Goal: Check status: Check status

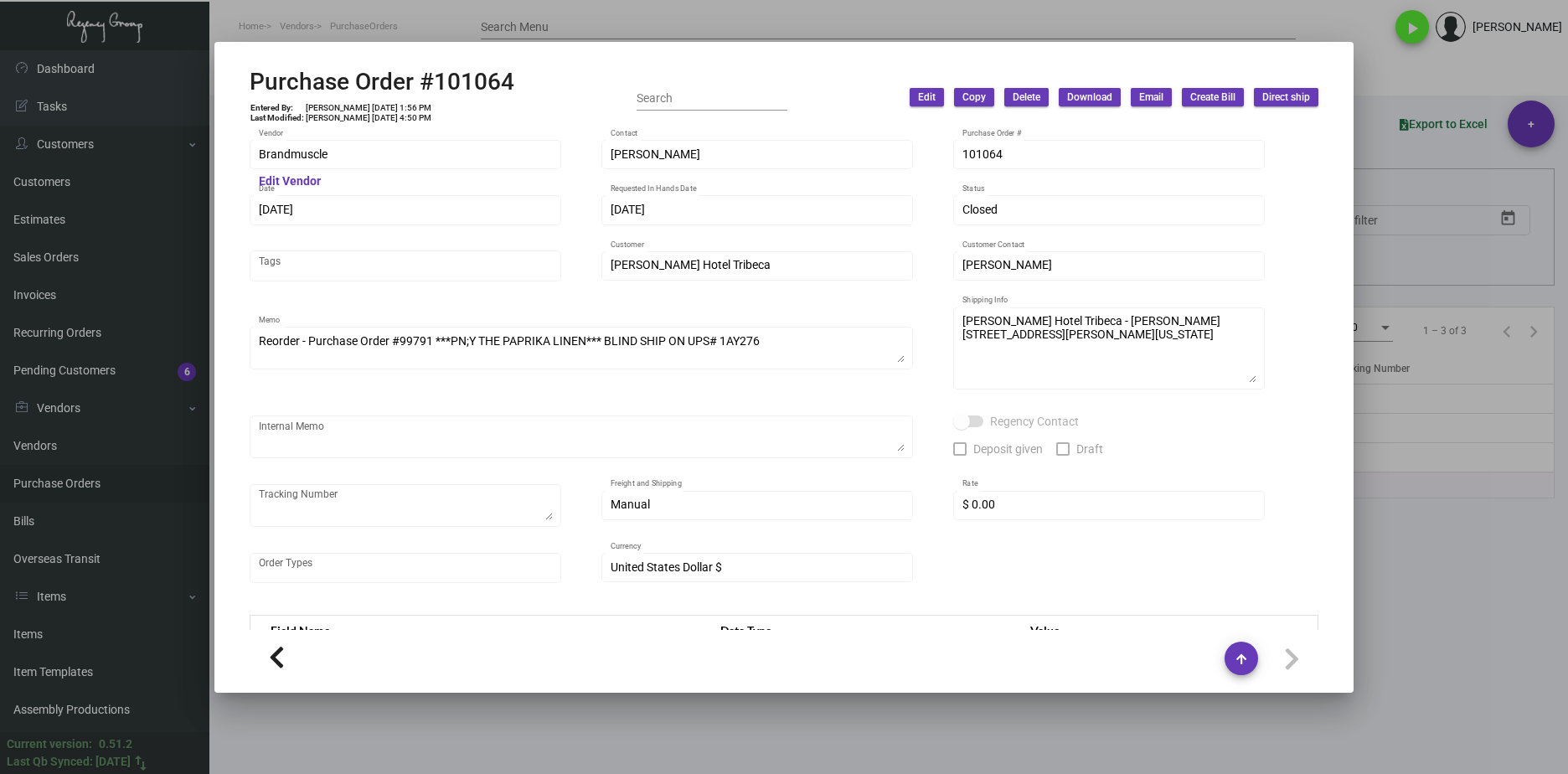
click at [789, 712] on div at bounding box center [784, 387] width 1568 height 774
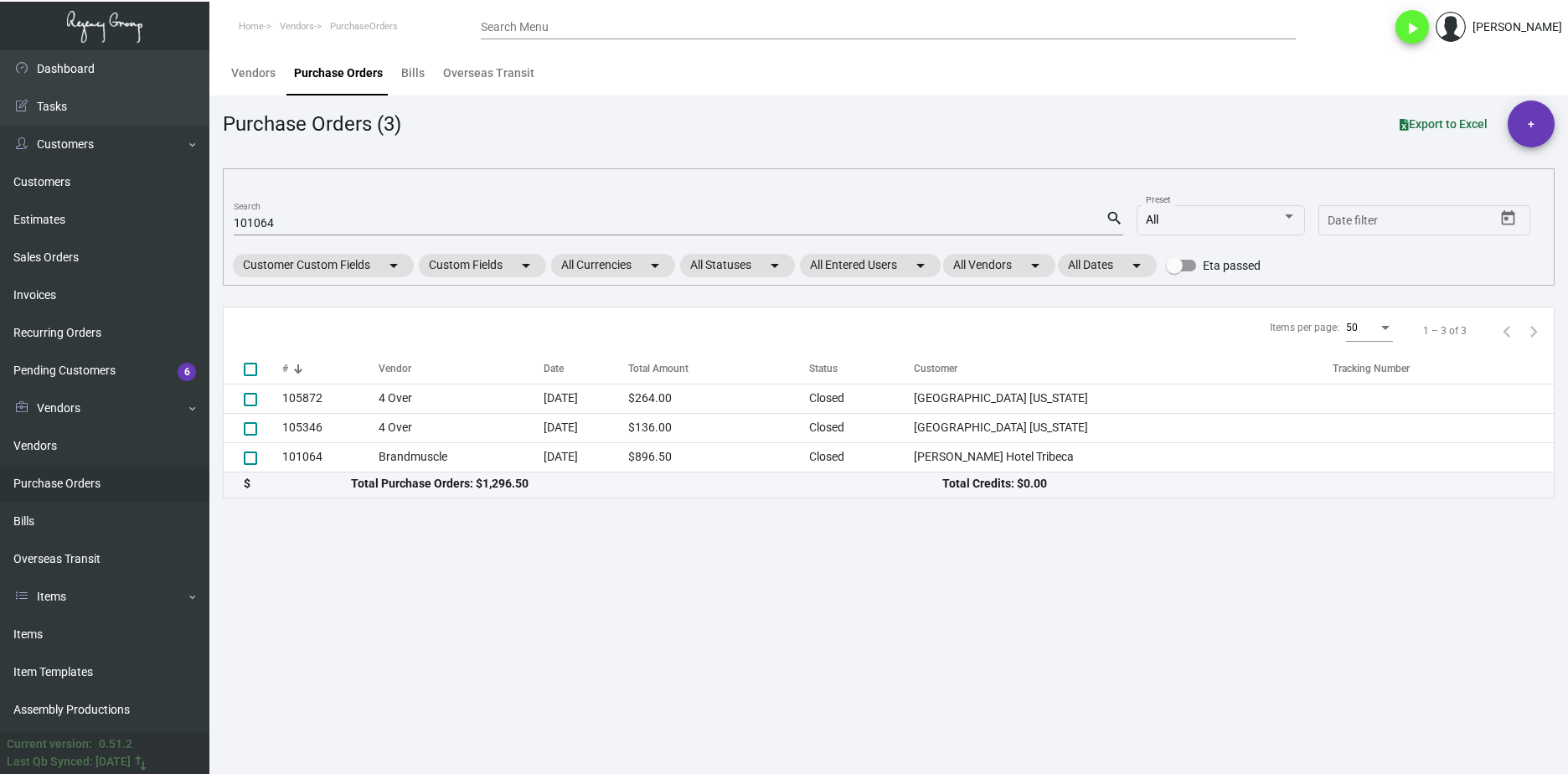
click at [275, 222] on input "101064" at bounding box center [669, 223] width 872 height 13
paste input "5653"
type input "105653"
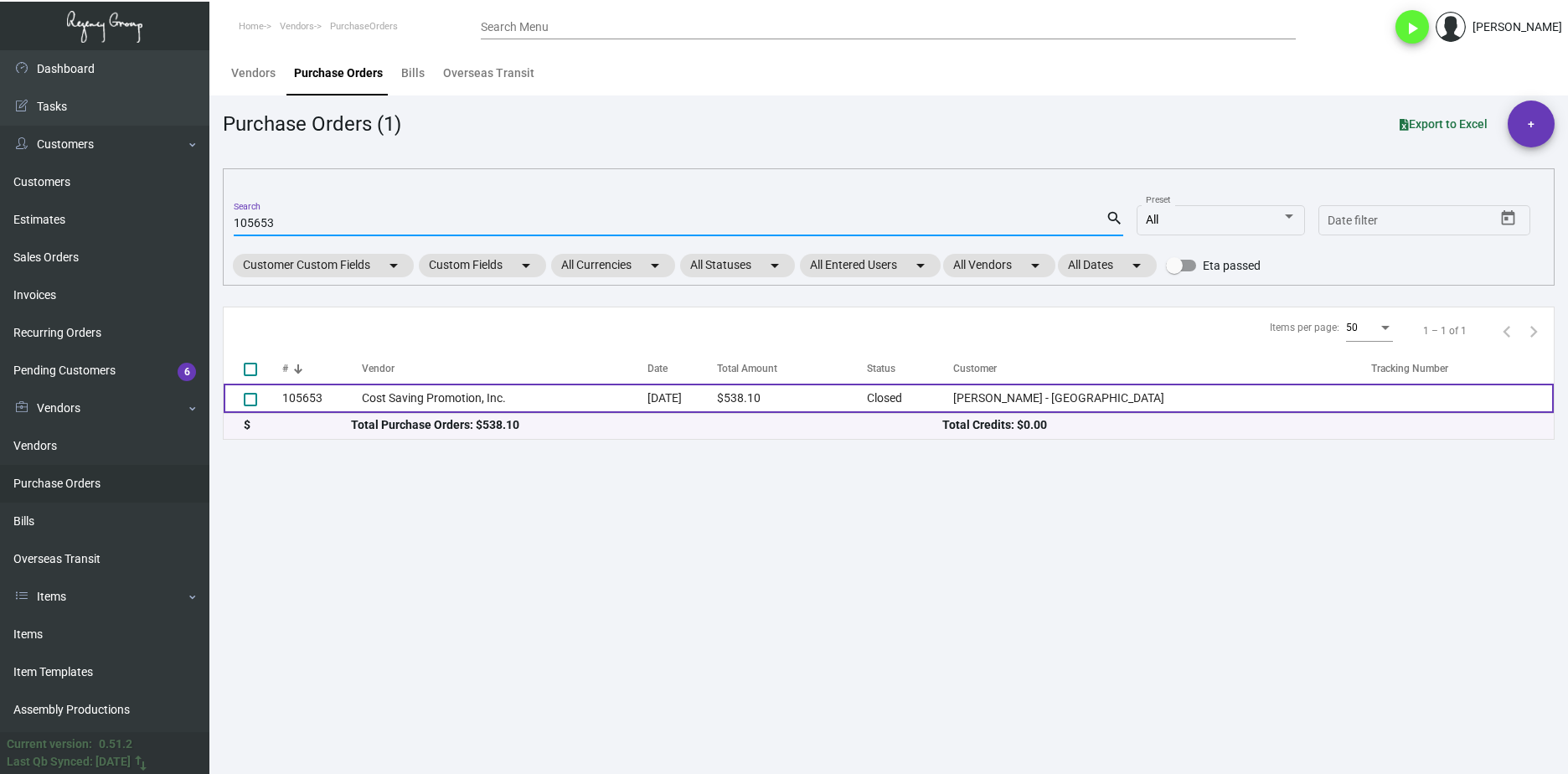
click at [416, 412] on td "Cost Saving Promotion, Inc." at bounding box center [505, 398] width 285 height 29
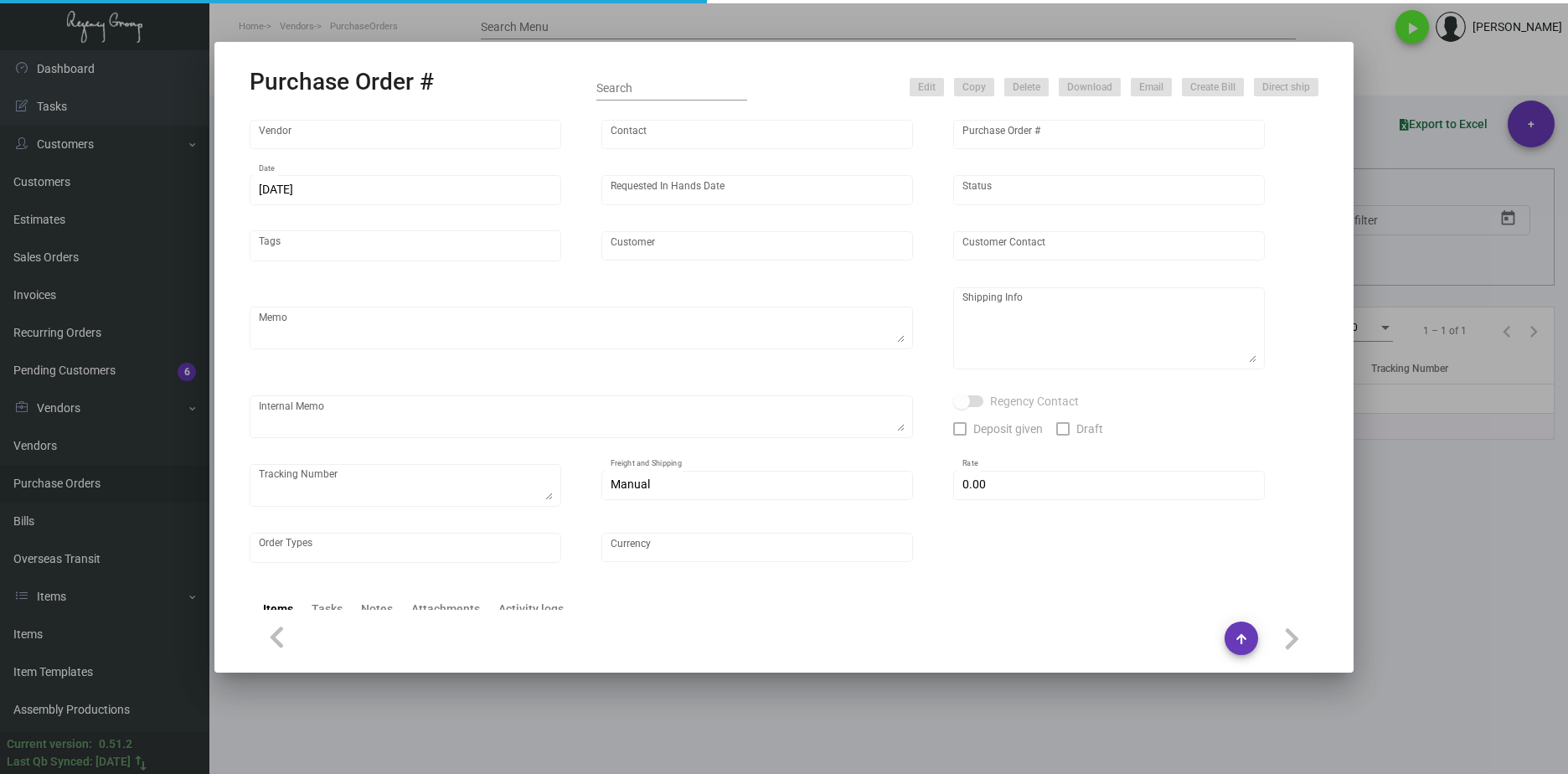
type input "Cost Saving Promotion, Inc."
type input "[PERSON_NAME]"
type input "105653"
type input "[DATE]"
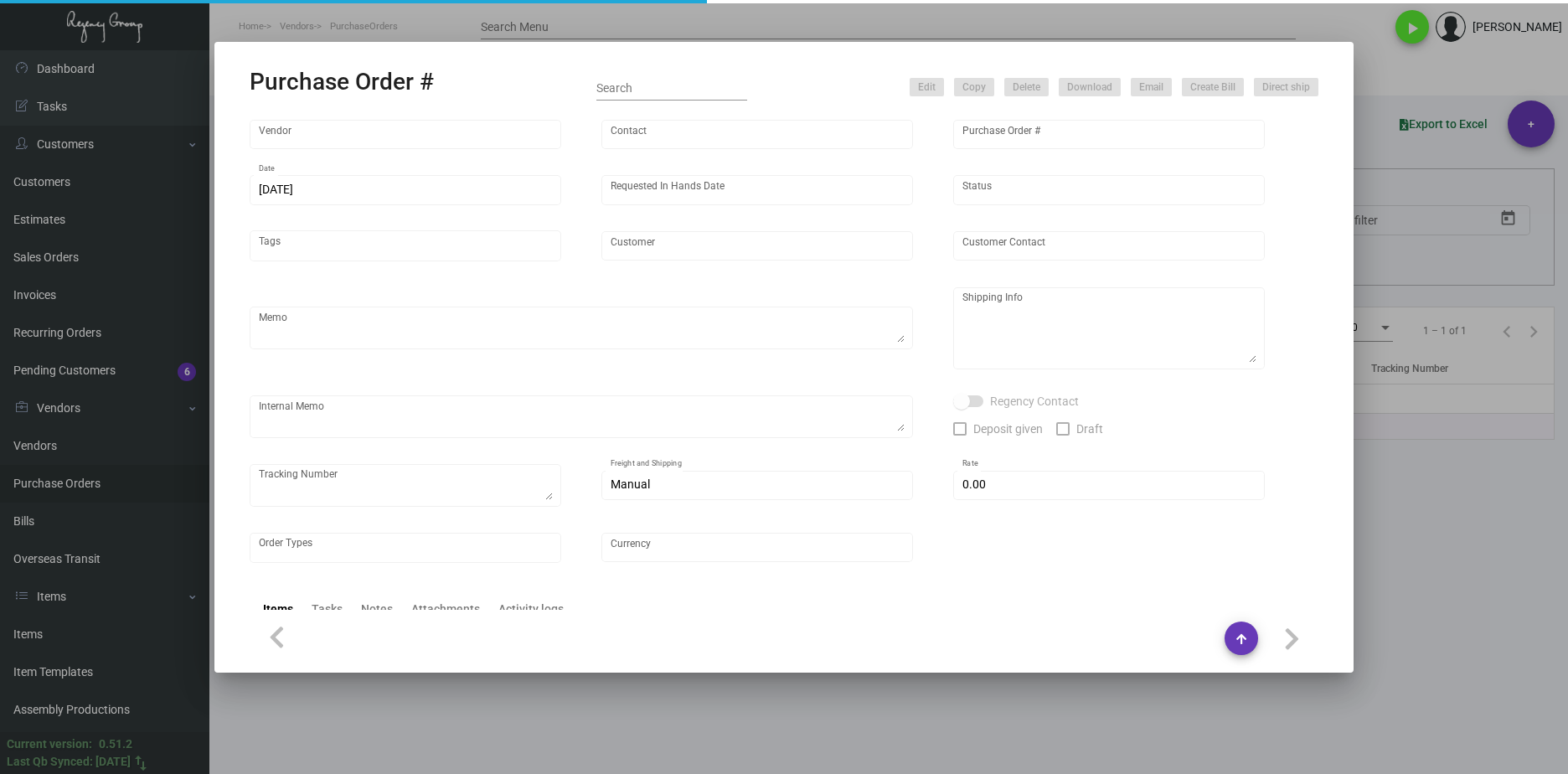
type input "[PERSON_NAME] - [GEOGRAPHIC_DATA]"
type input "[PERSON_NAME]"
type textarea "SPLIT SHIP. Repeat Previous PO 102945. BLIND Ship via UPS Ground Acct# 1AY276."
type textarea "SPLIT SHIP QTY 500 [PERSON_NAME] - [GEOGRAPHIC_DATA] [STREET_ADDRESS] QTY 50 [P…"
type input "$ 0.00"
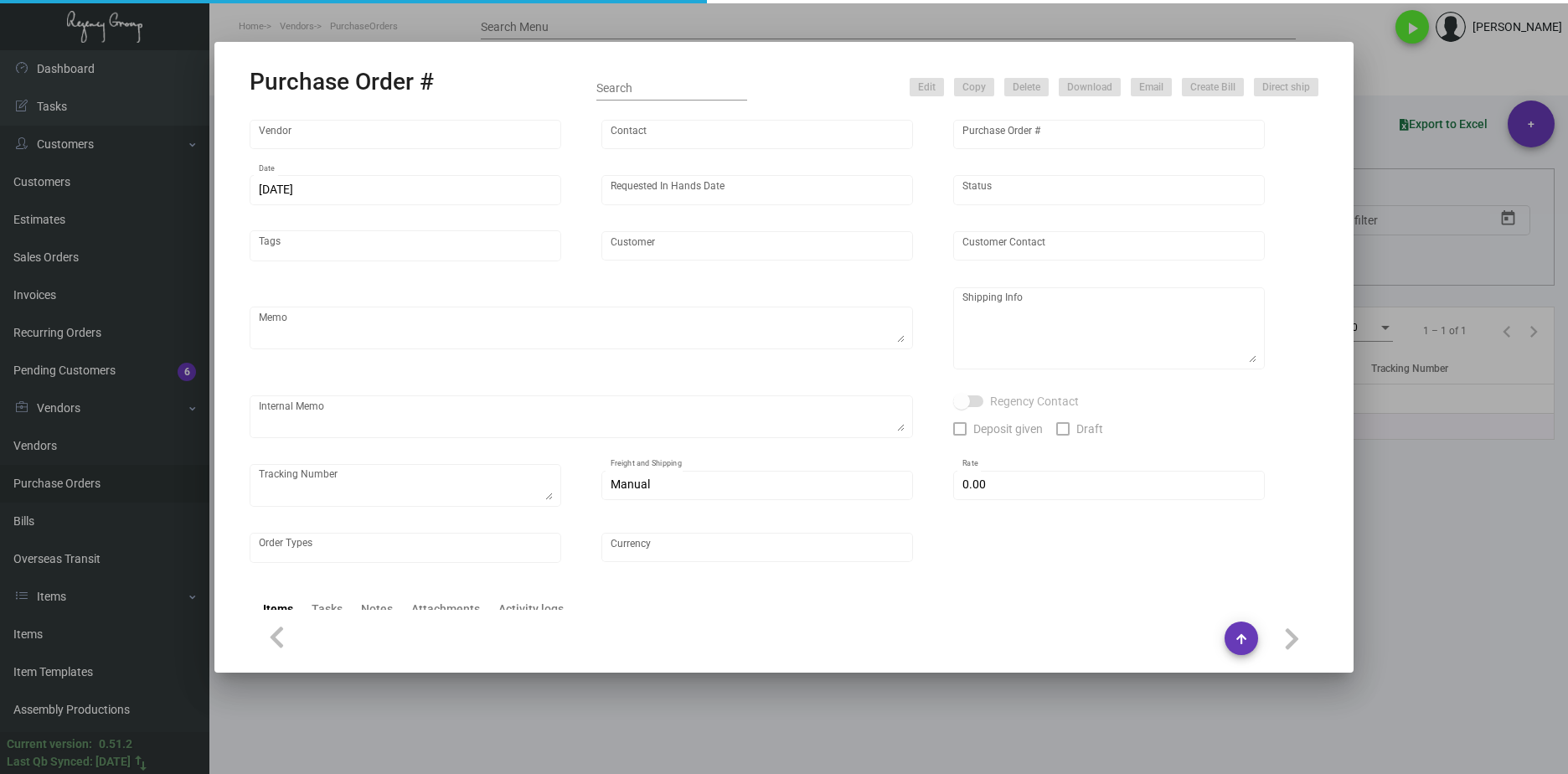
type input "United States Dollar $"
